Goal: Entertainment & Leisure: Consume media (video, audio)

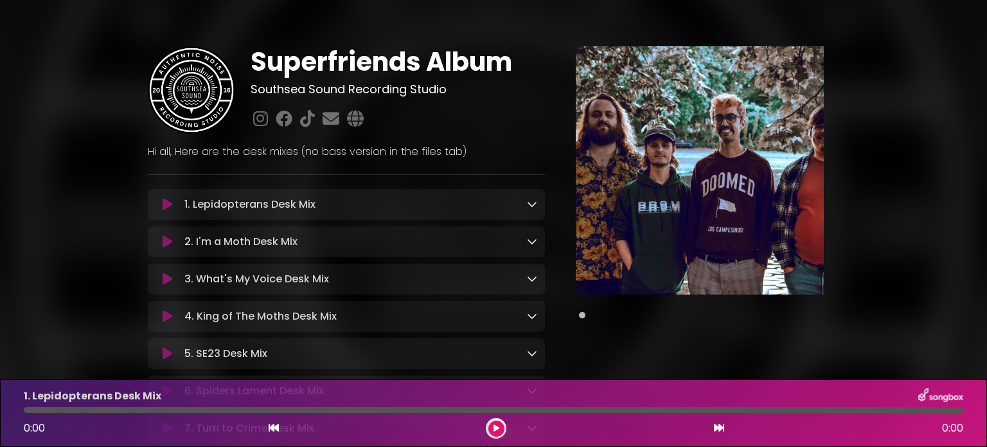
click at [170, 318] on icon at bounding box center [168, 316] width 10 height 13
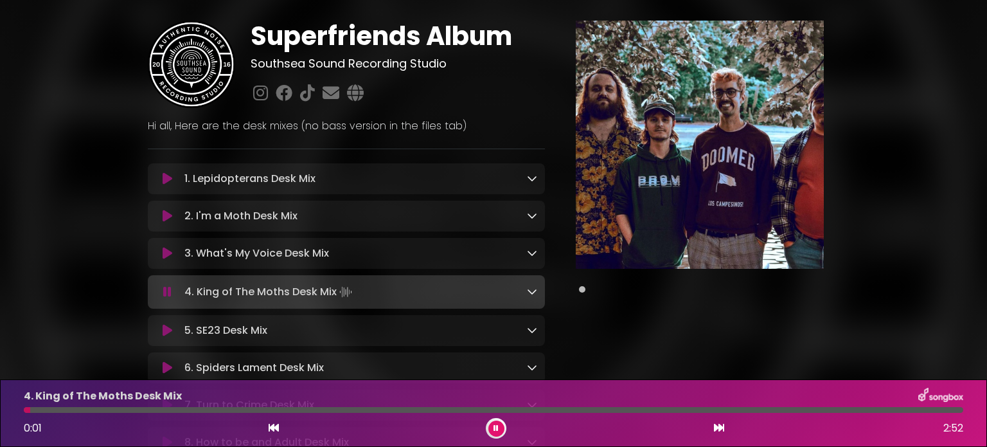
scroll to position [129, 0]
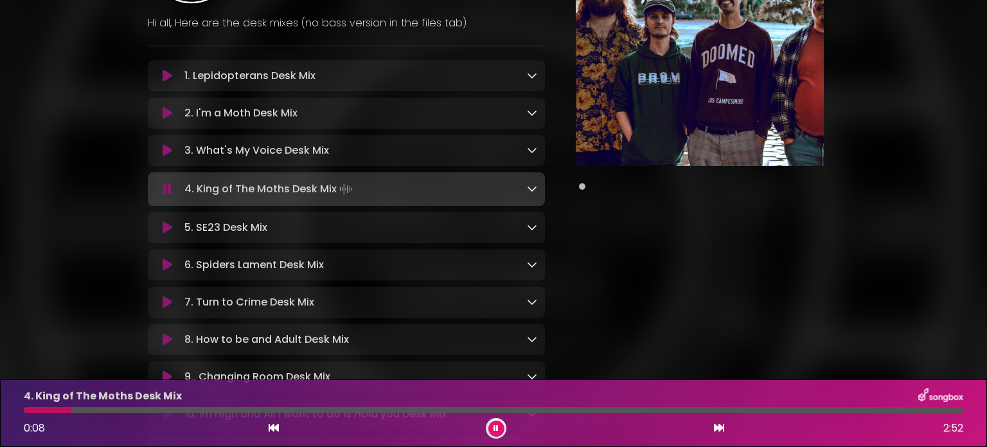
click at [103, 224] on div "Superfriends Album Southsea Sound Recording Studio" at bounding box center [493, 245] width 849 height 716
click at [166, 265] on icon at bounding box center [168, 264] width 10 height 13
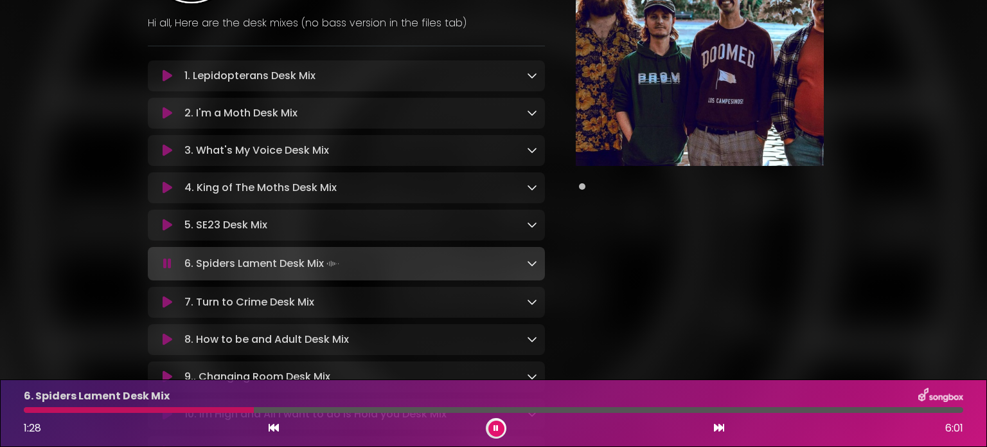
click at [62, 309] on div "Superfriends Album Southsea Sound Recording Studio ×" at bounding box center [493, 245] width 987 height 716
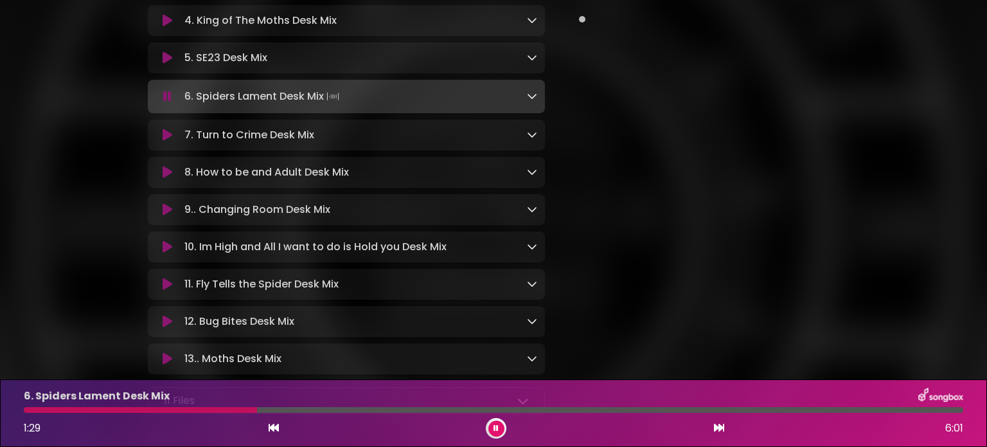
scroll to position [309, 0]
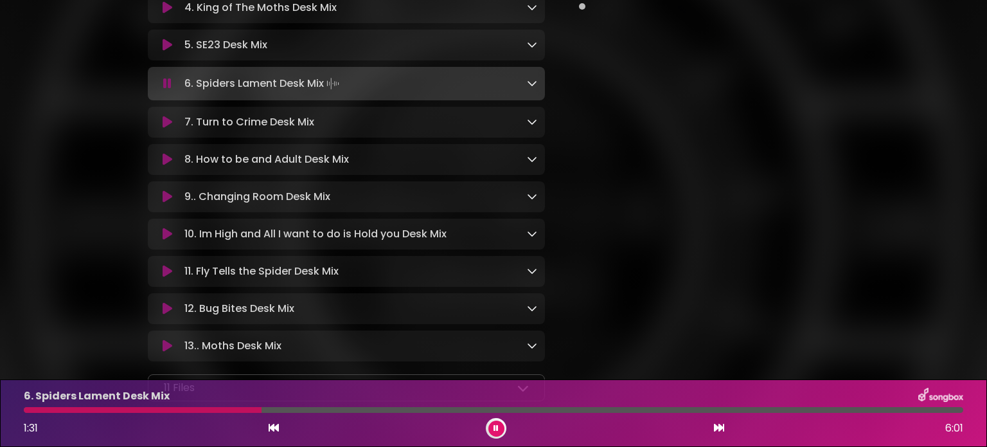
click at [170, 198] on icon at bounding box center [168, 196] width 10 height 13
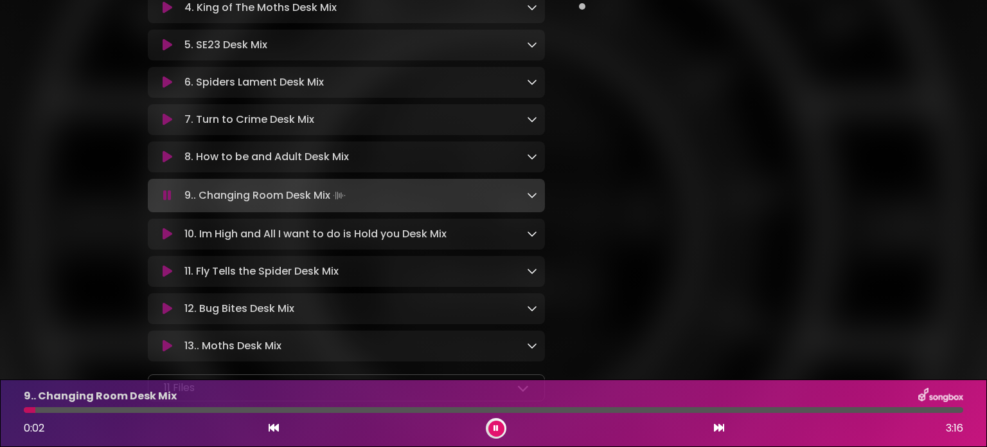
click at [168, 274] on icon at bounding box center [168, 271] width 10 height 13
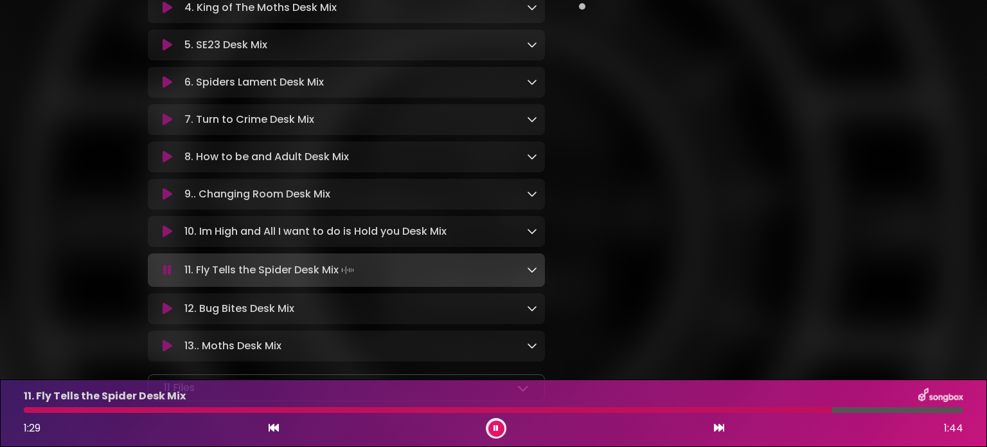
click at [166, 8] on icon at bounding box center [168, 7] width 10 height 13
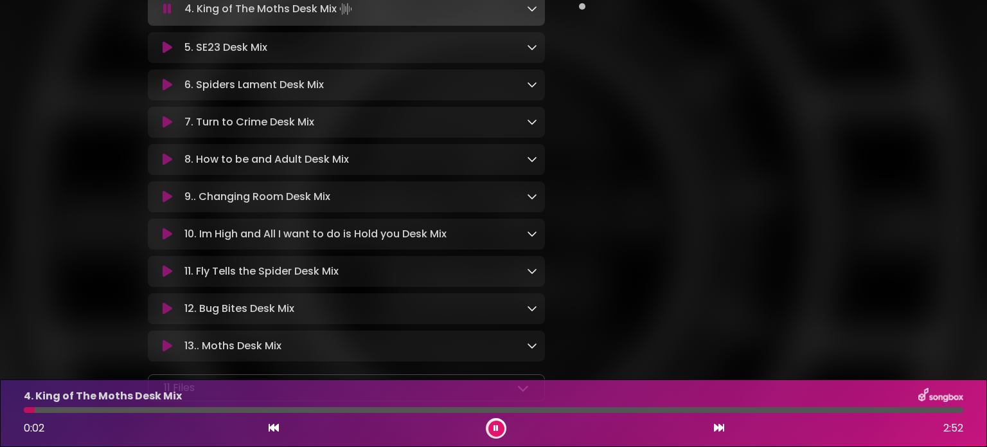
click at [796, 194] on div "Pause Play % buffered" at bounding box center [700, 73] width 294 height 670
click at [71, 408] on div at bounding box center [494, 410] width 940 height 6
click at [103, 411] on div at bounding box center [494, 410] width 940 height 6
click at [133, 408] on div at bounding box center [494, 410] width 940 height 6
click at [177, 409] on div at bounding box center [494, 410] width 940 height 6
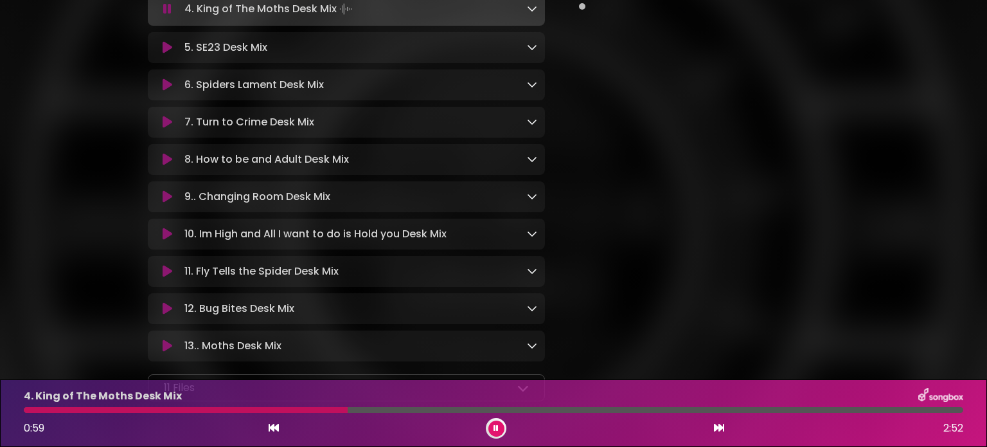
click at [416, 409] on div at bounding box center [494, 410] width 940 height 6
click at [468, 408] on div at bounding box center [494, 410] width 940 height 6
click at [561, 406] on div "4. King of The Moths Desk Mix 1:24 2:52" at bounding box center [493, 413] width 955 height 51
click at [564, 410] on div at bounding box center [494, 410] width 940 height 6
click at [662, 410] on div at bounding box center [494, 410] width 940 height 6
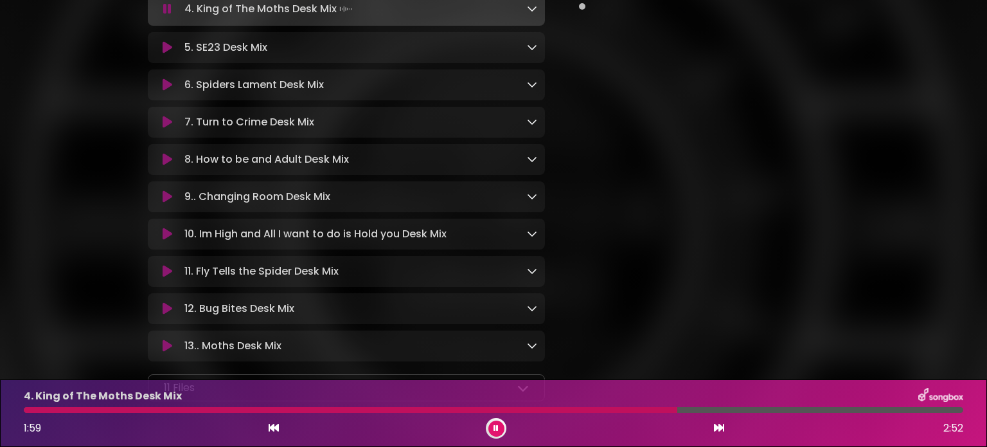
click at [642, 409] on div at bounding box center [351, 410] width 654 height 6
click at [607, 409] on div at bounding box center [336, 410] width 624 height 6
click at [339, 403] on div "4. King of The Moths Desk Mix" at bounding box center [493, 396] width 955 height 17
click at [340, 408] on div at bounding box center [457, 410] width 867 height 6
click at [457, 412] on div at bounding box center [494, 410] width 940 height 6
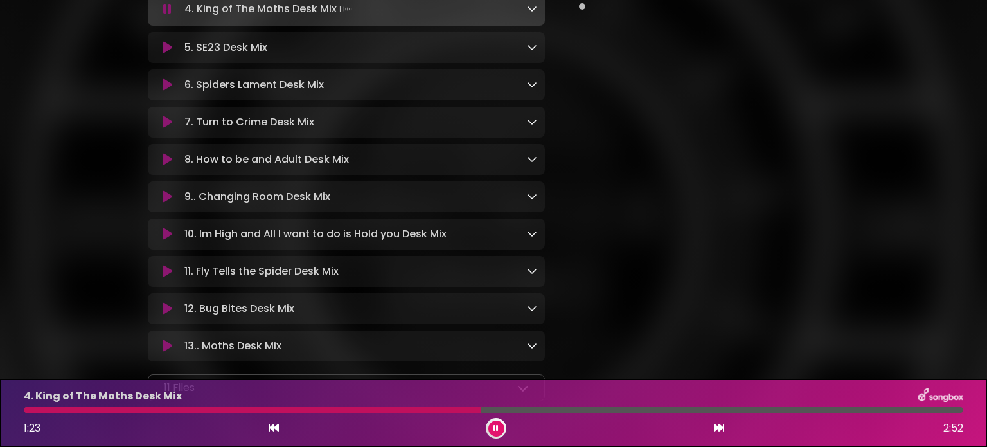
click at [165, 80] on icon at bounding box center [168, 84] width 10 height 13
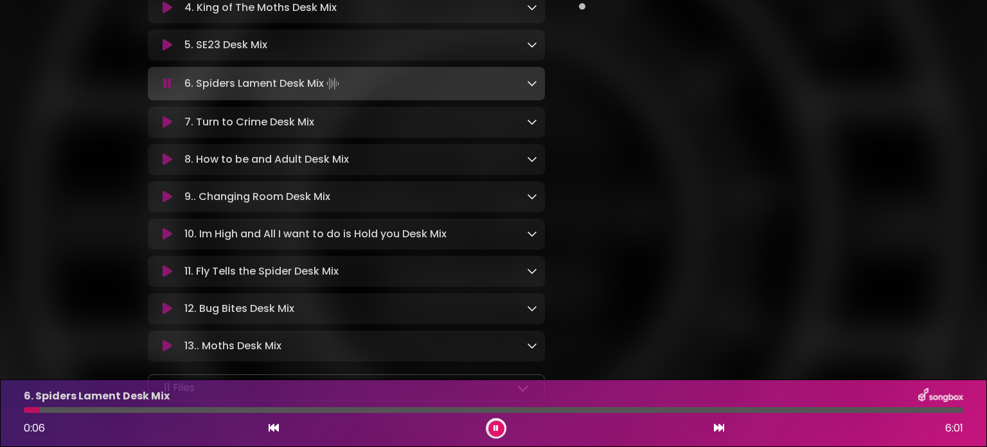
click at [321, 406] on div "6. Spiders Lament Desk Mix 0:06 6:01" at bounding box center [493, 413] width 955 height 51
click at [318, 410] on div at bounding box center [494, 410] width 940 height 6
click at [355, 413] on div at bounding box center [494, 410] width 940 height 6
click at [393, 409] on div at bounding box center [494, 410] width 940 height 6
click at [447, 409] on div at bounding box center [494, 410] width 940 height 6
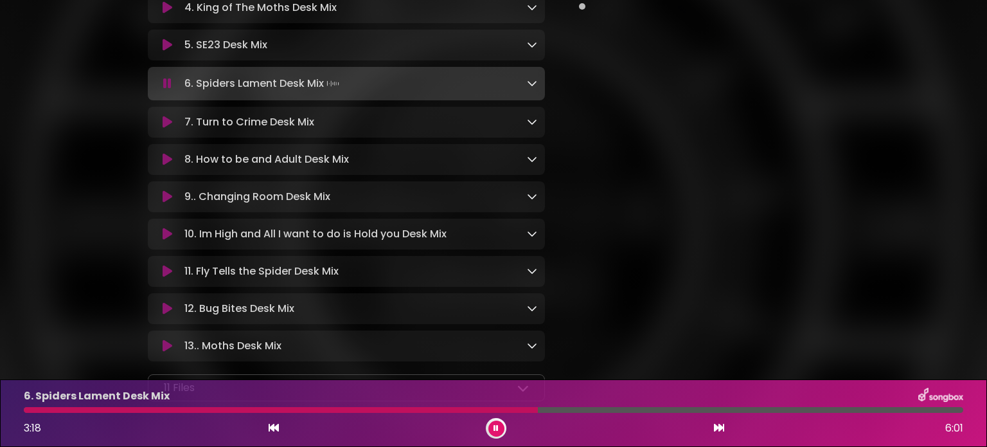
click at [162, 233] on button at bounding box center [168, 234] width 24 height 13
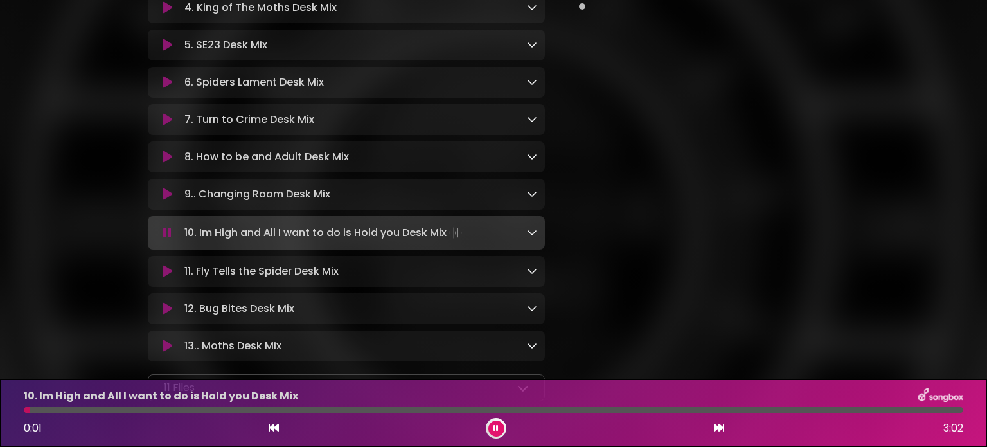
click at [674, 406] on div "10. Im High and All I want to do is Hold you Desk Mix 0:01 3:02" at bounding box center [493, 413] width 955 height 51
click at [675, 406] on div "10. Im High and All I want to do is Hold you Desk Mix 0:02 3:02" at bounding box center [493, 413] width 955 height 51
click at [673, 411] on div at bounding box center [494, 410] width 940 height 6
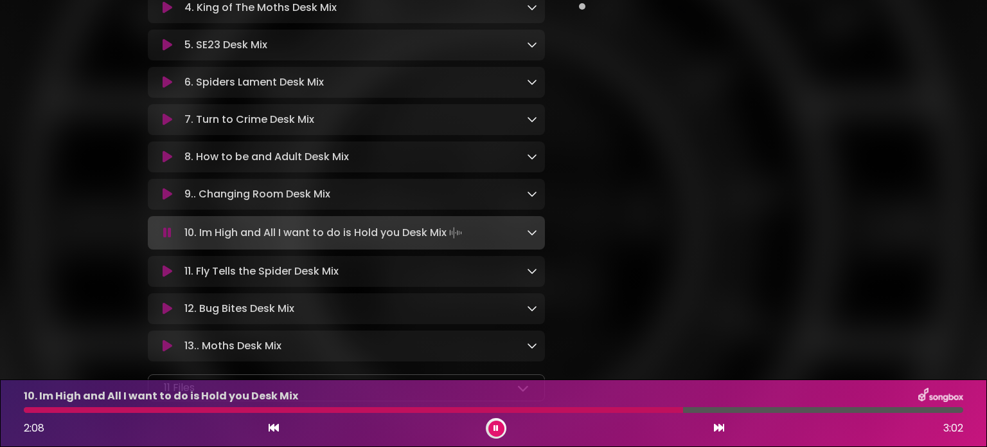
click at [584, 413] on div "10. Im High and All I want to do is Hold you Desk Mix 2:08 3:02" at bounding box center [493, 413] width 955 height 51
click at [584, 410] on div at bounding box center [356, 410] width 665 height 6
click at [528, 406] on div "10. Im High and All I want to do is Hold you Desk Mix 1:50 3:02" at bounding box center [493, 413] width 955 height 51
click at [522, 411] on div at bounding box center [312, 410] width 577 height 6
click at [471, 409] on div at bounding box center [281, 410] width 515 height 6
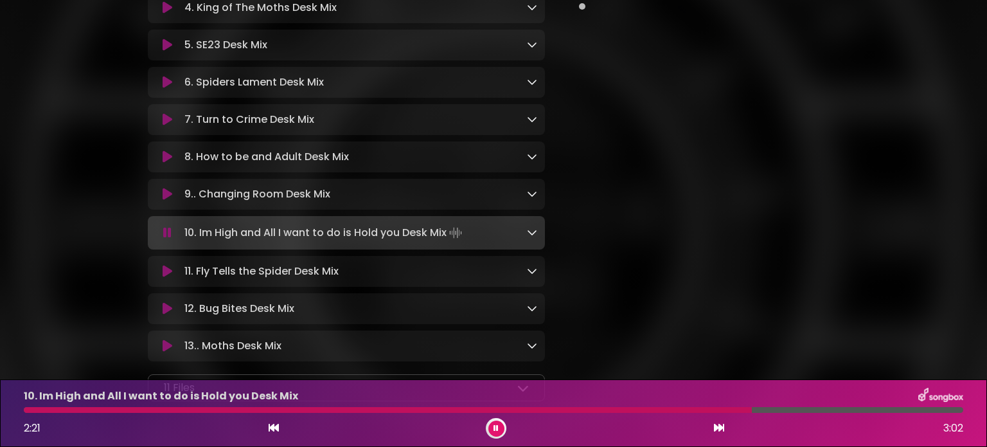
click at [821, 298] on div "Pause Play % buffered" at bounding box center [700, 73] width 294 height 670
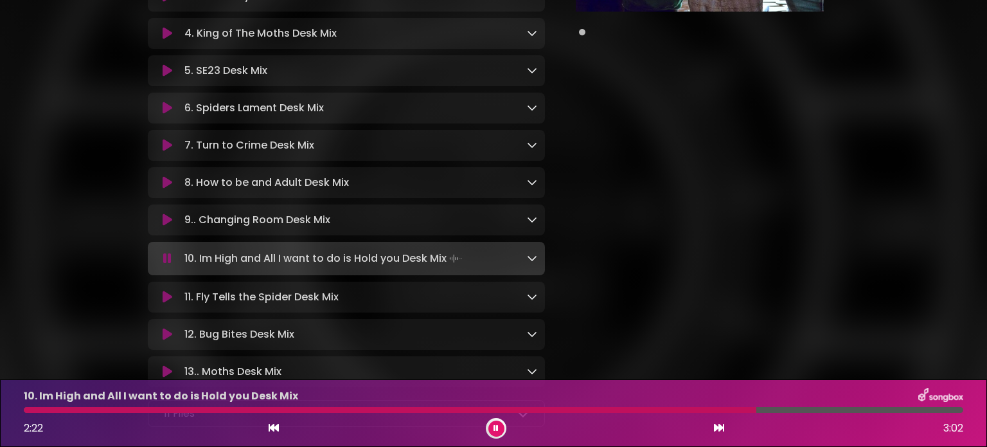
scroll to position [180, 0]
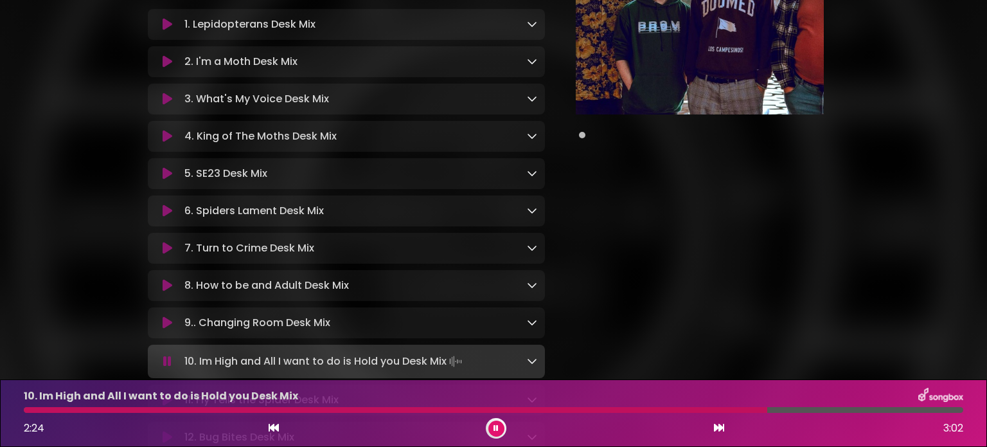
click at [169, 60] on icon at bounding box center [168, 61] width 10 height 13
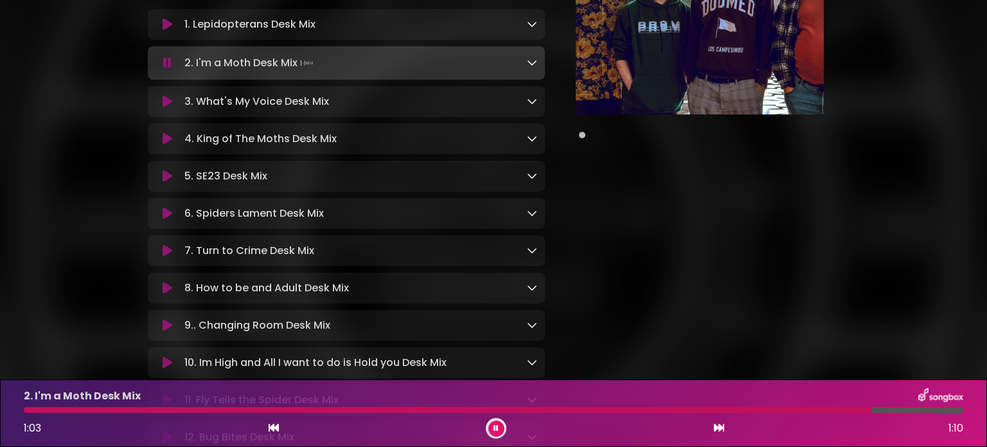
click at [166, 180] on icon at bounding box center [168, 176] width 10 height 13
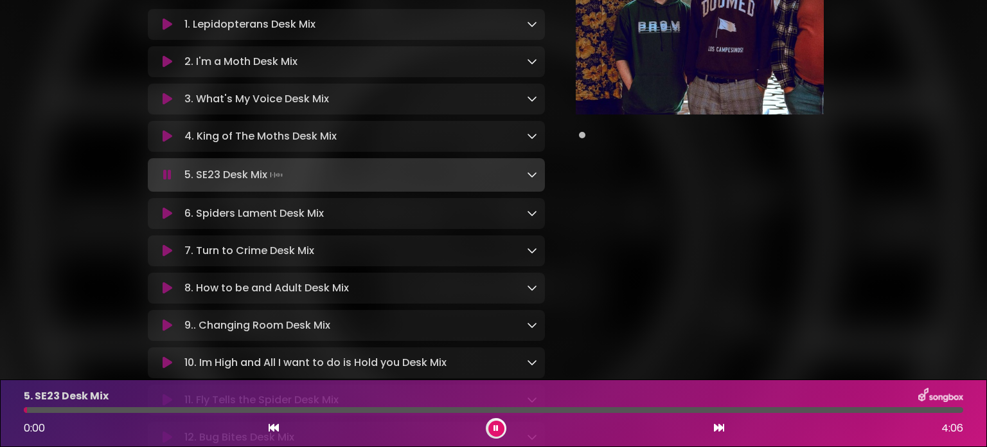
click at [159, 408] on div at bounding box center [494, 410] width 940 height 6
click at [328, 408] on div at bounding box center [494, 410] width 940 height 6
click at [448, 408] on div at bounding box center [494, 410] width 940 height 6
click at [418, 407] on div at bounding box center [494, 410] width 940 height 6
click at [627, 411] on div at bounding box center [494, 410] width 940 height 6
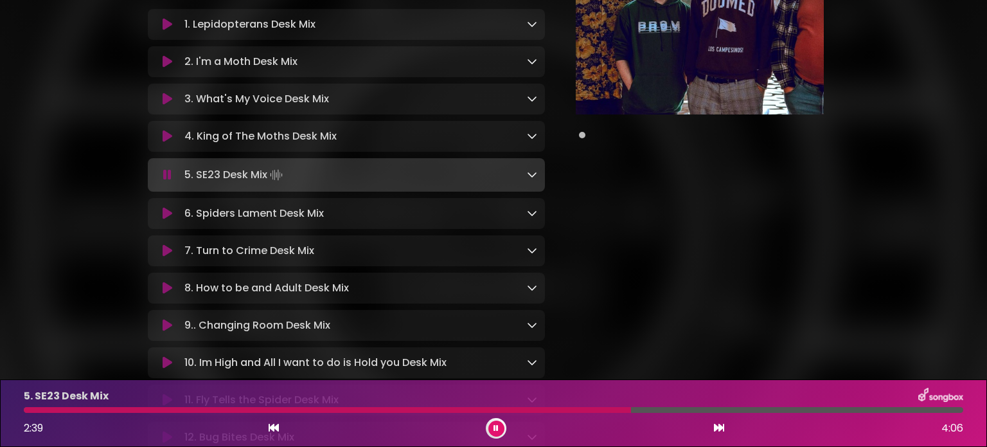
click at [662, 409] on div at bounding box center [494, 410] width 940 height 6
click at [712, 408] on div at bounding box center [494, 410] width 940 height 6
click at [165, 332] on icon at bounding box center [168, 325] width 10 height 13
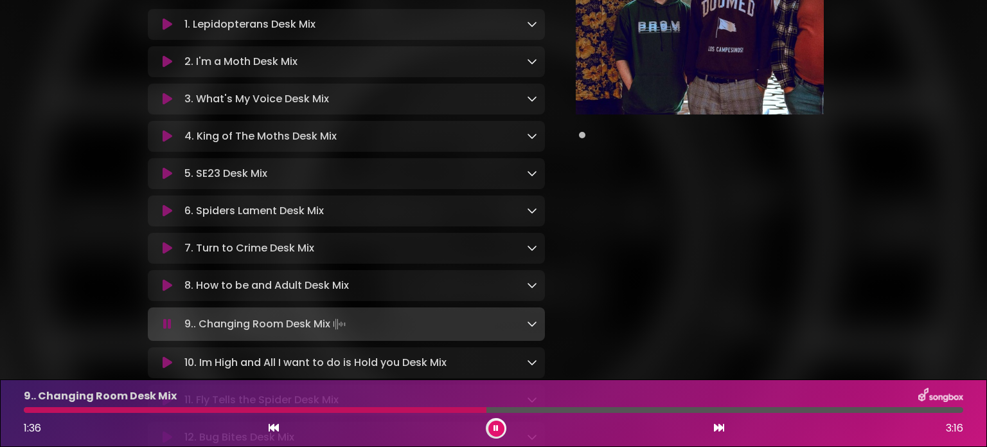
scroll to position [418, 0]
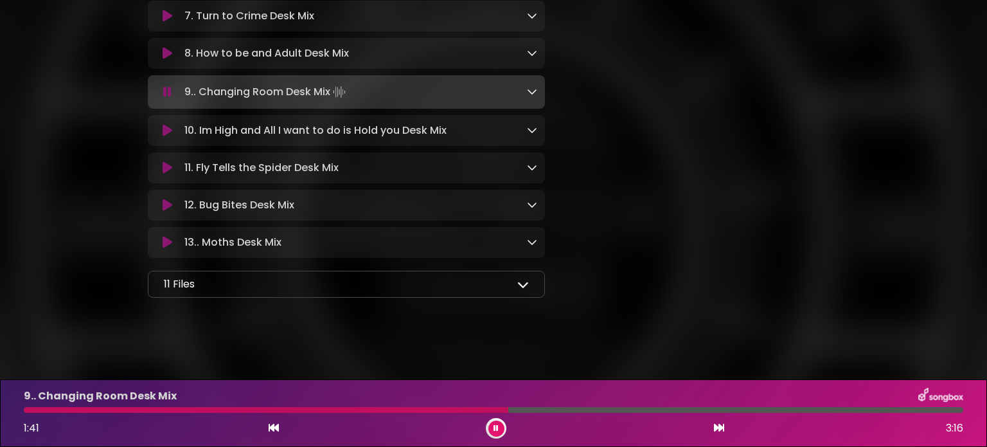
click at [165, 51] on icon at bounding box center [168, 53] width 10 height 13
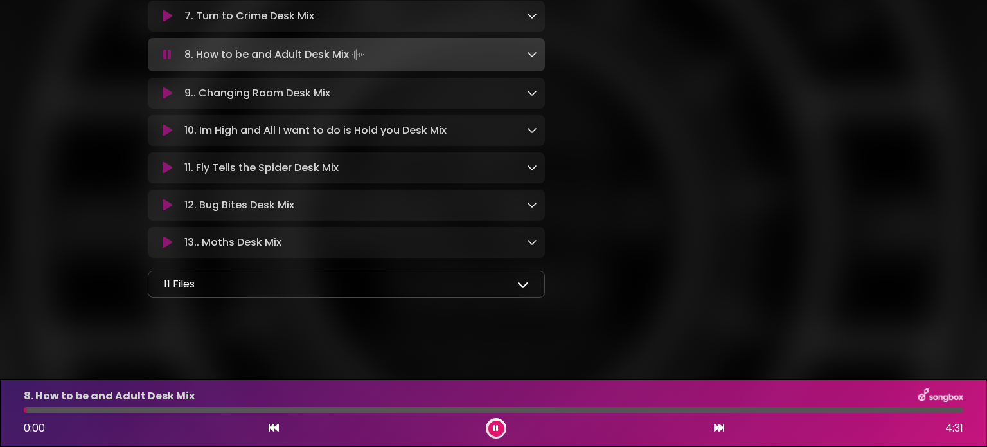
click at [131, 410] on div at bounding box center [494, 410] width 940 height 6
click at [196, 408] on div at bounding box center [494, 410] width 940 height 6
click at [264, 275] on div "11 Files 1. Lepidopterans Desk Mix NO BASS.wav 2. I-m a Moth Desk Mix NO BASS.w…" at bounding box center [346, 284] width 397 height 27
click at [519, 283] on icon at bounding box center [523, 284] width 12 height 12
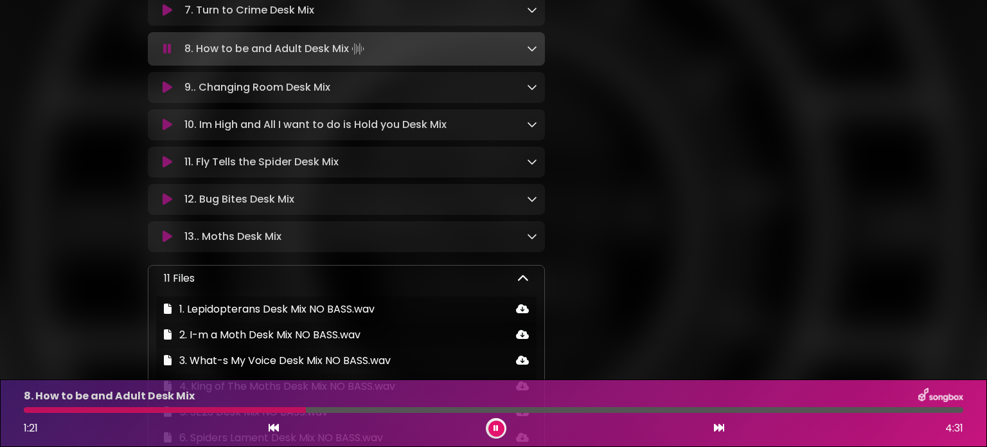
click at [519, 283] on icon at bounding box center [523, 279] width 12 height 12
